Goal: Entertainment & Leisure: Consume media (video, audio)

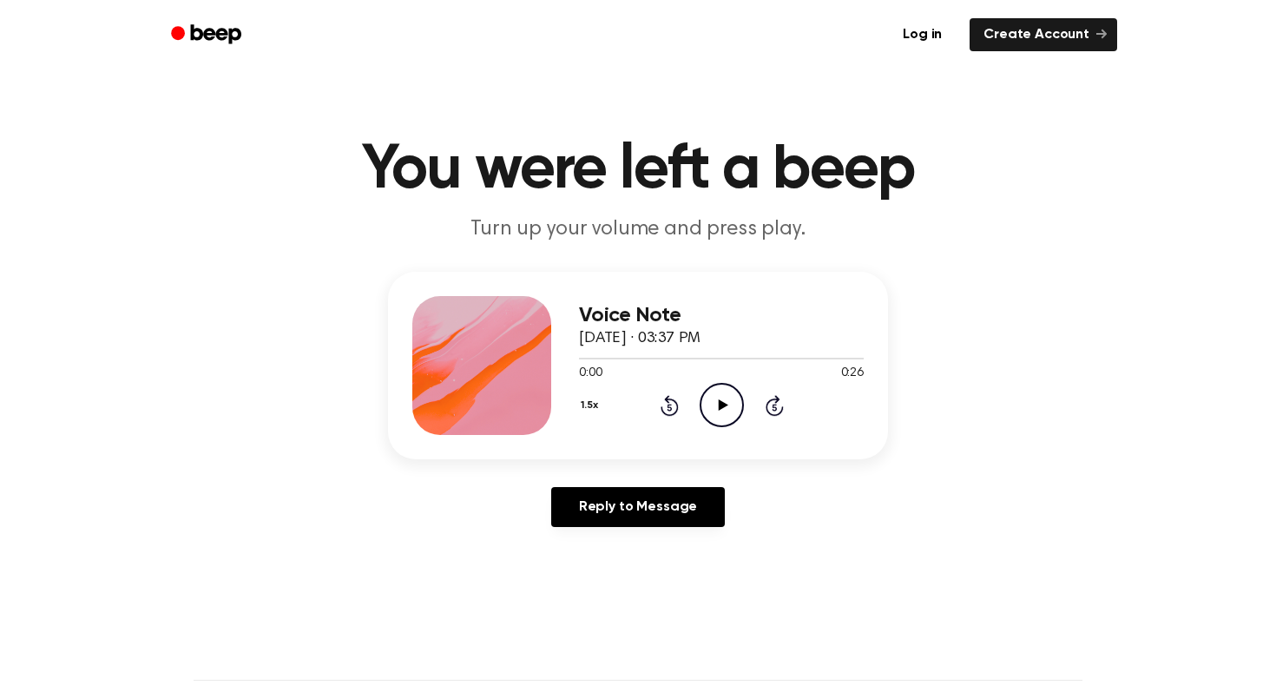
click at [720, 408] on icon at bounding box center [723, 404] width 10 height 11
click at [725, 403] on icon "Play Audio" at bounding box center [722, 405] width 44 height 44
click at [722, 393] on icon "Play Audio" at bounding box center [722, 405] width 44 height 44
click at [735, 394] on icon "Play Audio" at bounding box center [722, 405] width 44 height 44
click at [574, 403] on div "Voice Note September 17, 2025 · 03:41 PM 0:02 1:42 Your browser does not suppor…" at bounding box center [638, 366] width 500 height 188
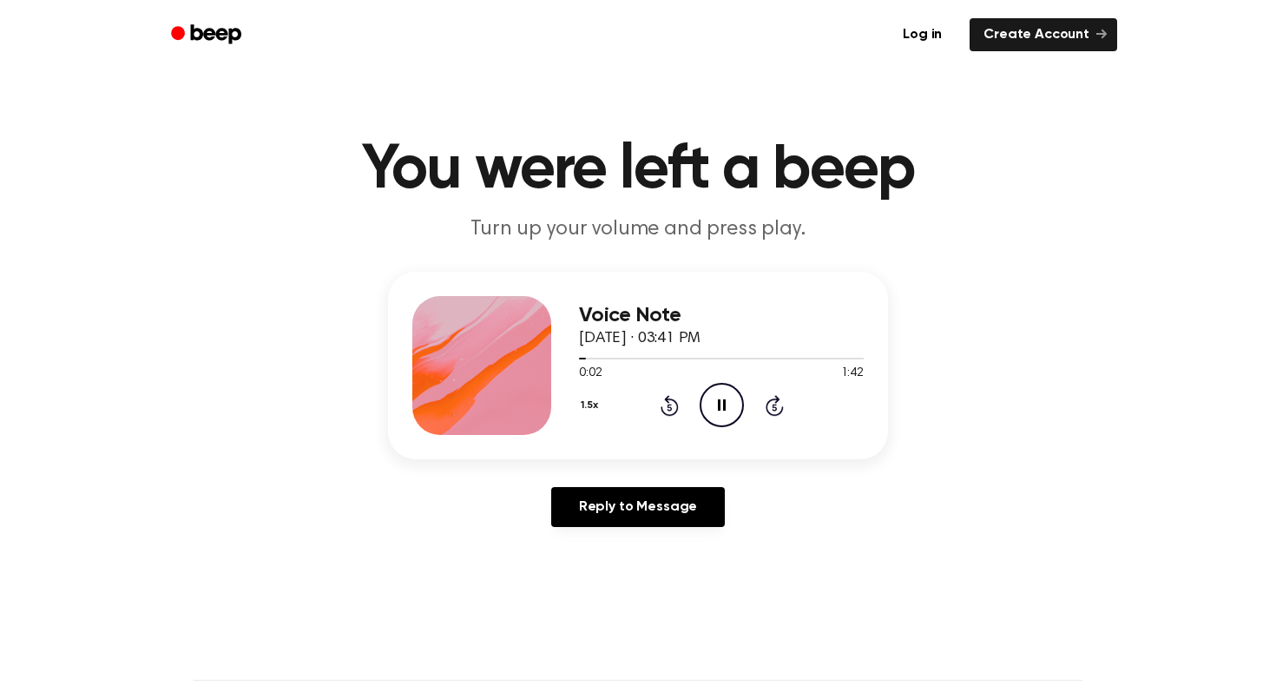
click at [586, 404] on button "1.5x" at bounding box center [591, 406] width 25 height 30
click at [617, 497] on div "1.0x" at bounding box center [612, 510] width 67 height 32
click at [588, 391] on button "1.0x" at bounding box center [592, 406] width 26 height 30
click at [606, 582] on span "1.5x" at bounding box center [608, 574] width 22 height 18
click at [606, 582] on main "You were left a beep Turn up your volume and press play. Voice Note September 1…" at bounding box center [638, 535] width 1276 height 1071
